Goal: Find specific page/section: Find specific page/section

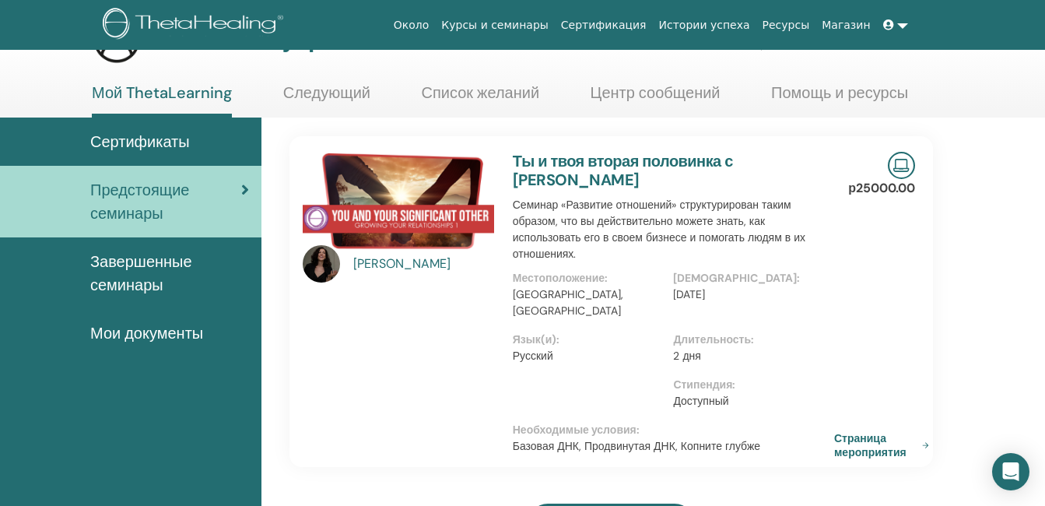
scroll to position [78, 0]
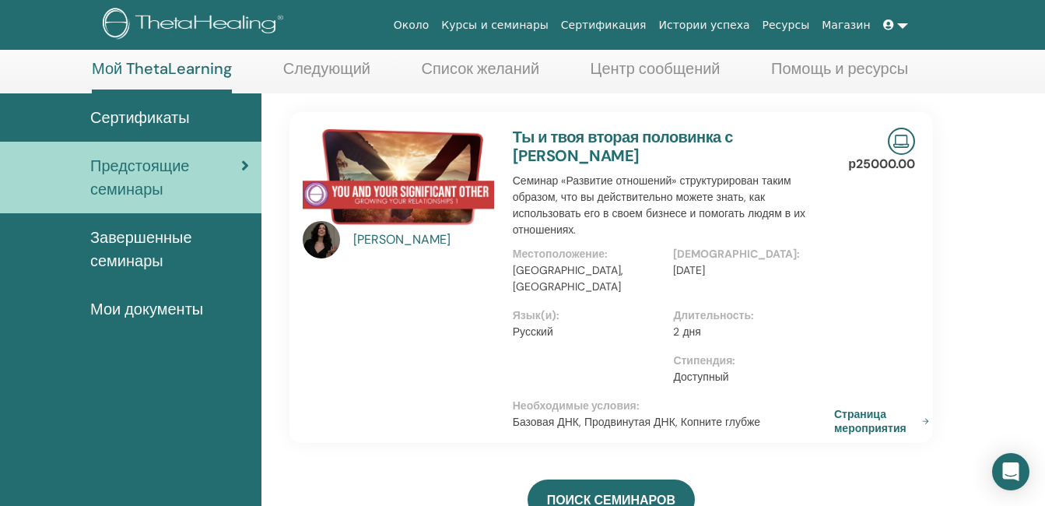
click at [111, 115] on span "Сертификаты" at bounding box center [140, 117] width 100 height 23
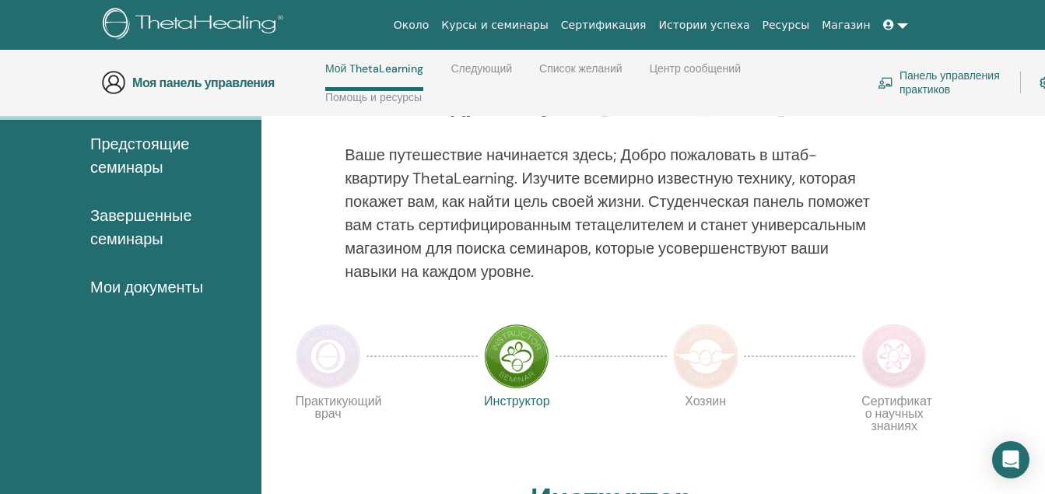
scroll to position [144, 0]
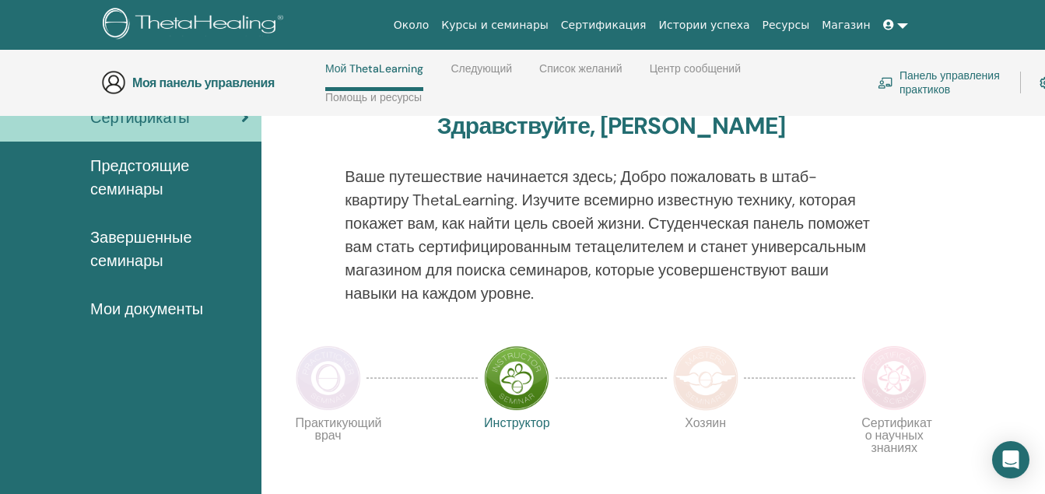
click at [138, 315] on span "Мои документы" at bounding box center [146, 308] width 113 height 23
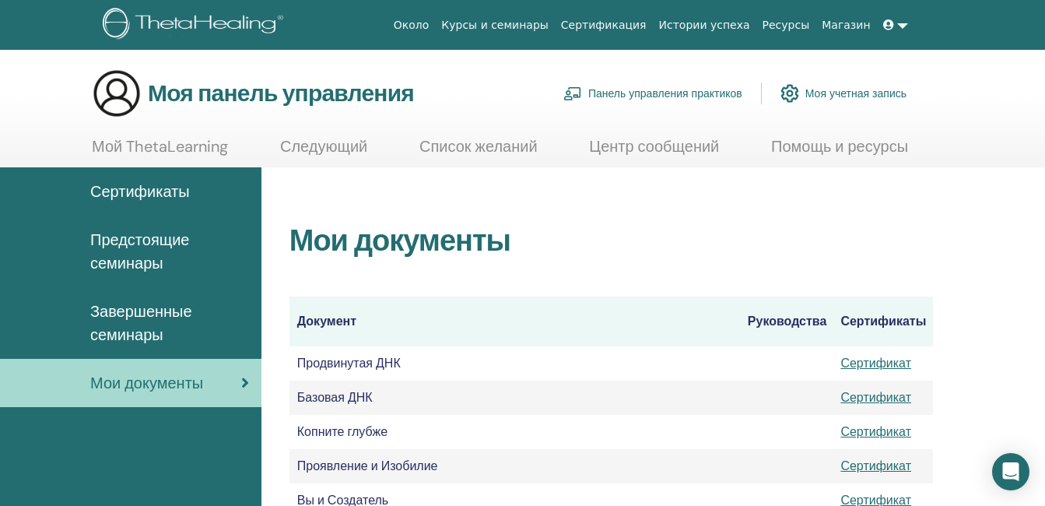
click at [165, 314] on span "Завершенные семинары" at bounding box center [169, 323] width 159 height 47
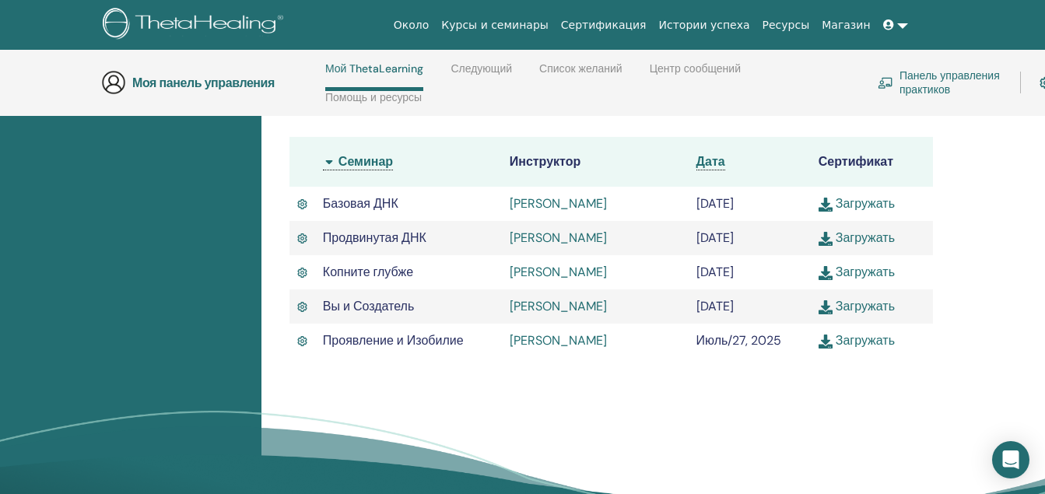
scroll to position [533, 0]
